Goal: Task Accomplishment & Management: Use online tool/utility

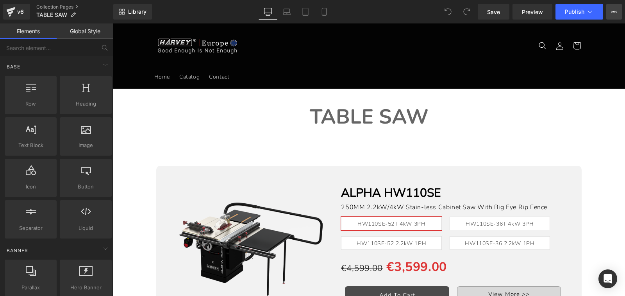
click at [614, 11] on icon at bounding box center [614, 12] width 2 height 2
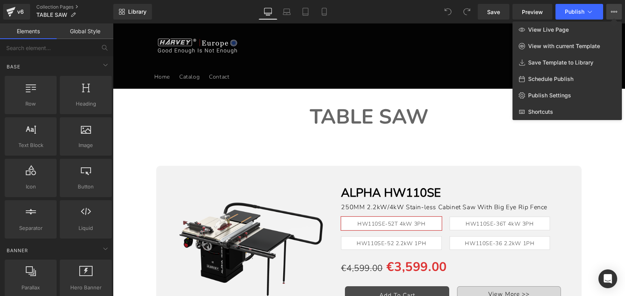
click at [600, 157] on div at bounding box center [369, 159] width 512 height 272
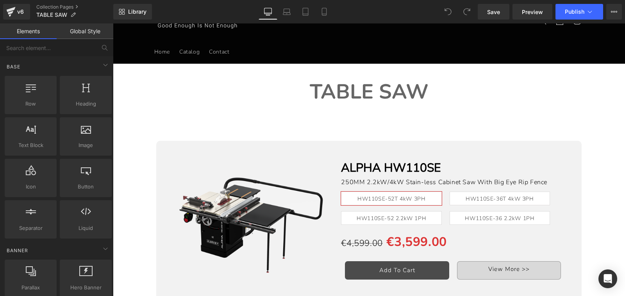
scroll to position [39, 0]
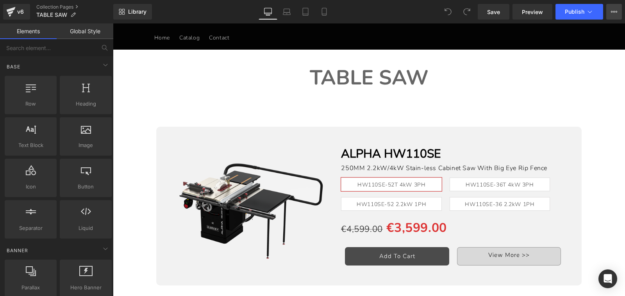
click at [614, 11] on icon at bounding box center [614, 12] width 6 height 6
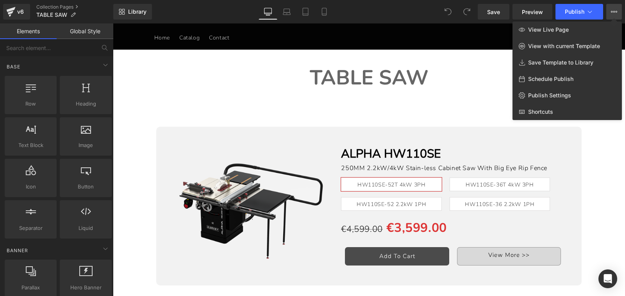
click at [602, 150] on div at bounding box center [369, 159] width 512 height 272
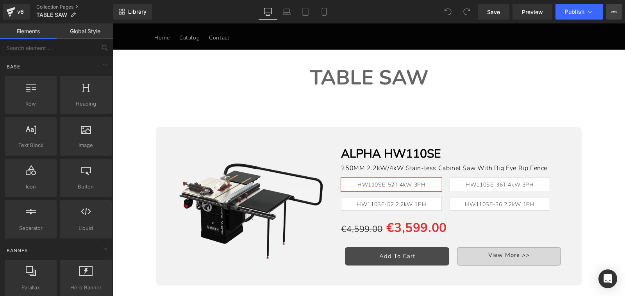
click at [613, 12] on icon at bounding box center [614, 12] width 2 height 2
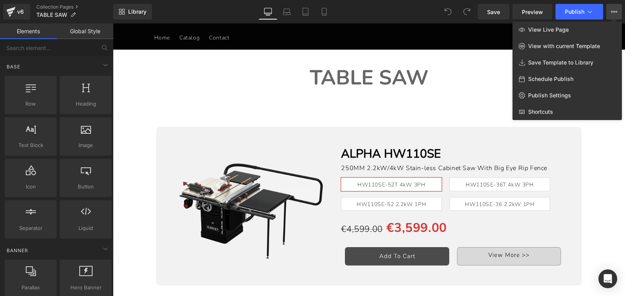
click at [615, 12] on icon at bounding box center [614, 12] width 6 height 6
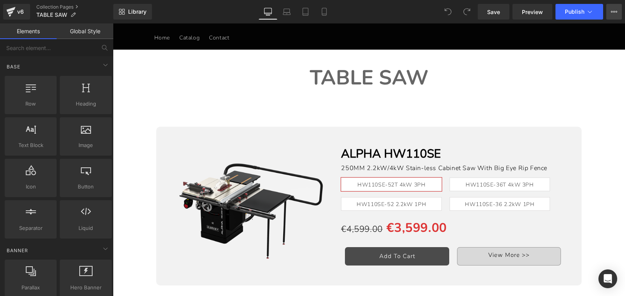
click at [615, 12] on icon at bounding box center [614, 12] width 6 height 6
click at [611, 12] on icon at bounding box center [614, 12] width 6 height 6
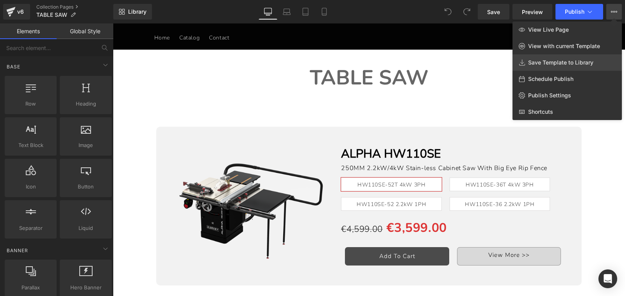
click at [597, 58] on link "Save Template to Library" at bounding box center [566, 62] width 109 height 16
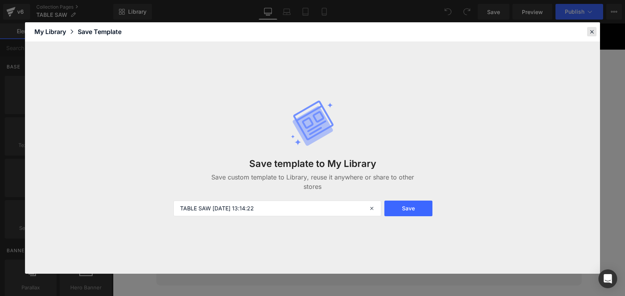
click at [590, 32] on icon at bounding box center [591, 31] width 7 height 7
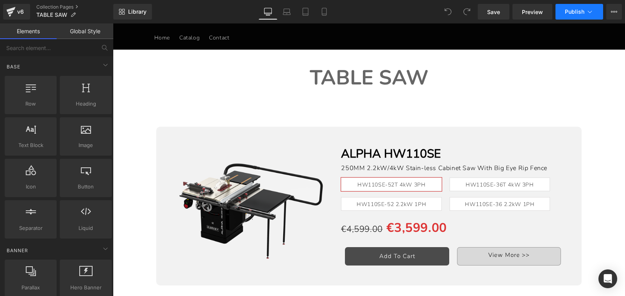
click at [590, 9] on icon at bounding box center [590, 12] width 8 height 8
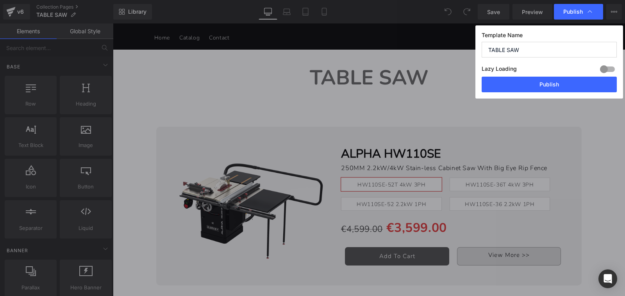
click at [590, 9] on icon at bounding box center [590, 12] width 8 height 8
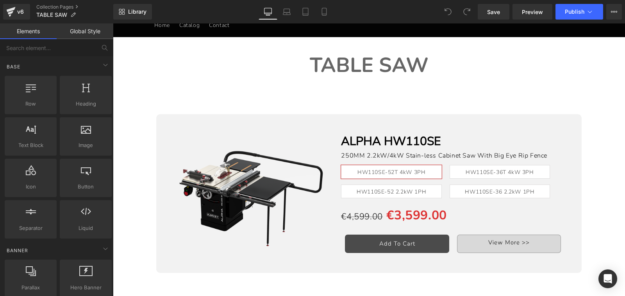
scroll to position [0, 0]
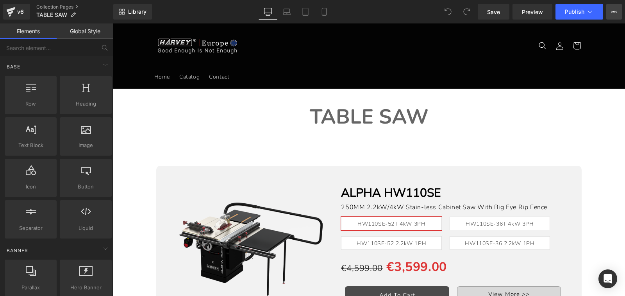
click at [611, 11] on icon at bounding box center [614, 12] width 6 height 6
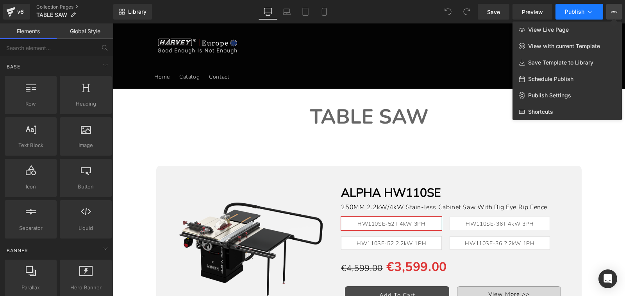
click at [566, 11] on span "Publish" at bounding box center [575, 12] width 20 height 6
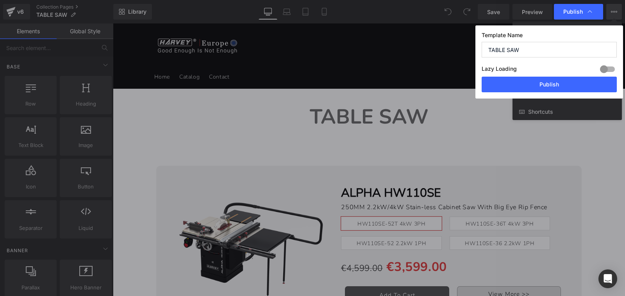
click at [566, 83] on button "Publish" at bounding box center [548, 85] width 135 height 16
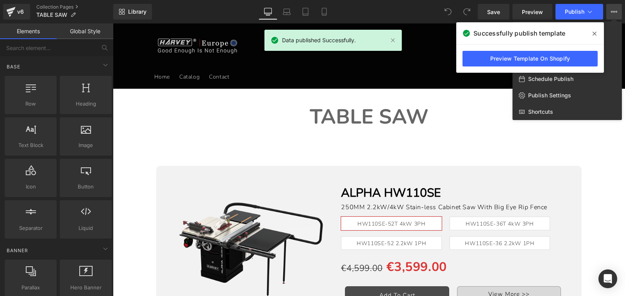
click at [310, 177] on div at bounding box center [369, 159] width 512 height 272
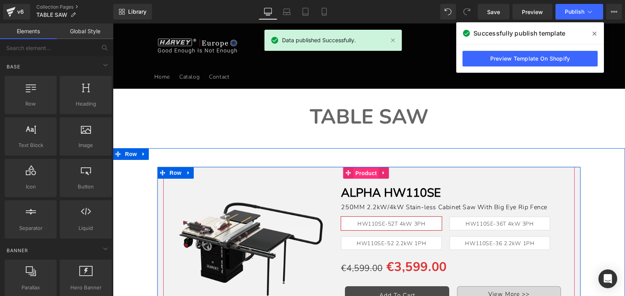
click at [354, 173] on span "Product" at bounding box center [365, 173] width 25 height 12
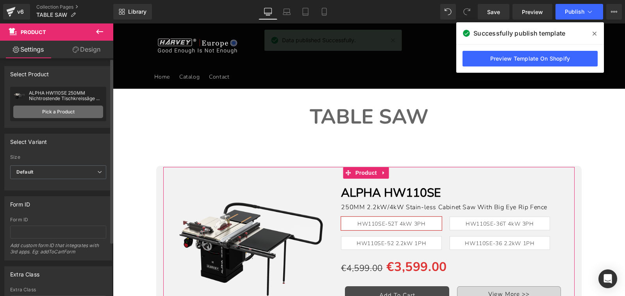
click at [59, 113] on link "Pick a Product" at bounding box center [58, 111] width 90 height 12
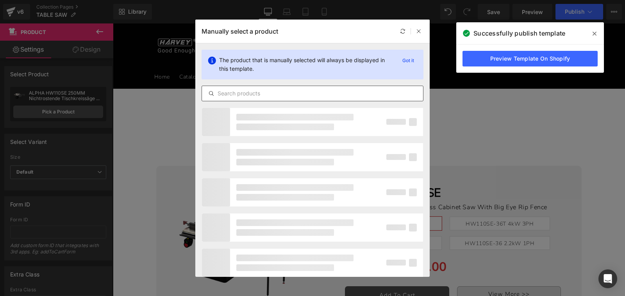
click at [269, 93] on input "text" at bounding box center [312, 93] width 221 height 9
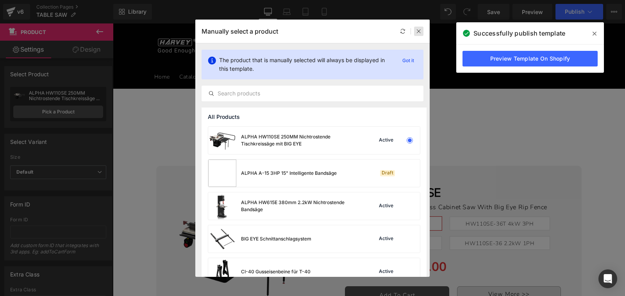
click at [417, 30] on icon at bounding box center [418, 31] width 5 height 5
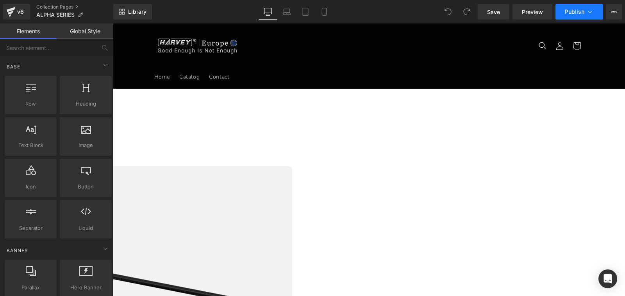
click at [565, 11] on span "Publish" at bounding box center [575, 12] width 20 height 6
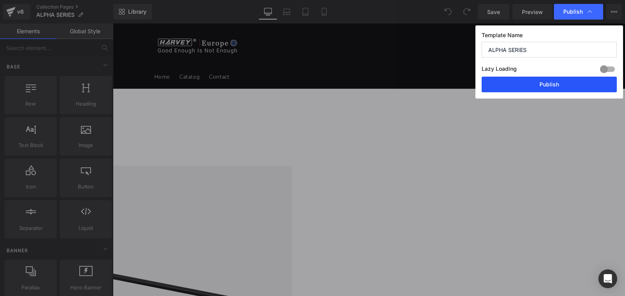
drag, startPoint x: 579, startPoint y: 87, endPoint x: 441, endPoint y: 138, distance: 146.9
click at [579, 87] on button "Publish" at bounding box center [548, 85] width 135 height 16
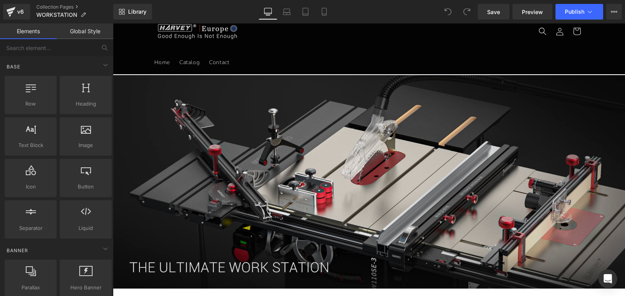
scroll to position [39, 0]
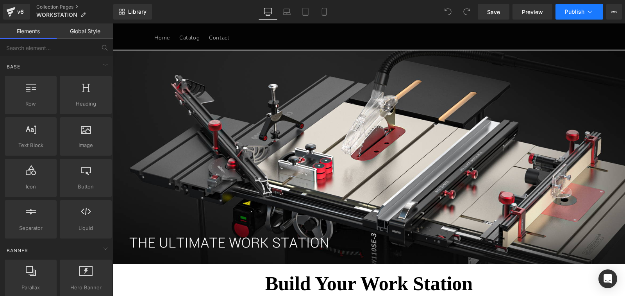
click at [572, 11] on span "Publish" at bounding box center [575, 12] width 20 height 6
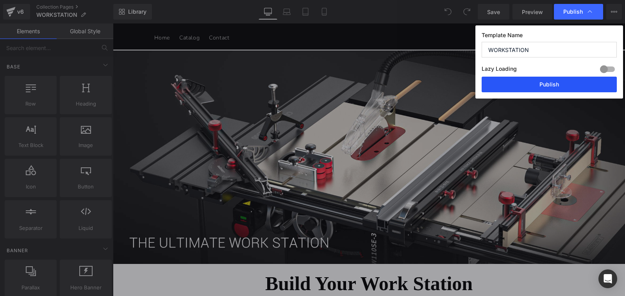
drag, startPoint x: 539, startPoint y: 84, endPoint x: 511, endPoint y: 80, distance: 28.3
click at [539, 84] on button "Publish" at bounding box center [548, 85] width 135 height 16
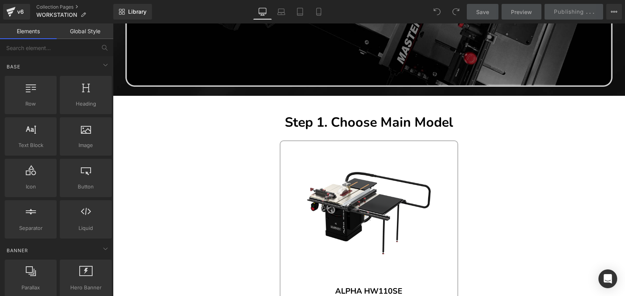
scroll to position [586, 0]
